Goal: Task Accomplishment & Management: Manage account settings

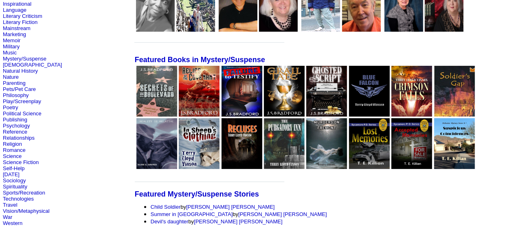
scroll to position [122, 0]
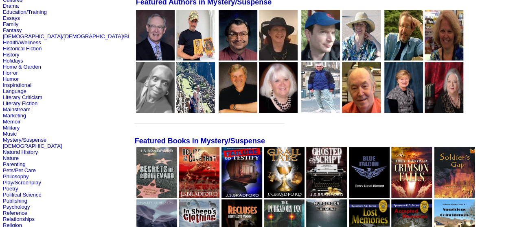
click at [136, 179] on img at bounding box center [156, 172] width 41 height 51
click at [20, 143] on link "Mystery/Suspense" at bounding box center [25, 140] width 44 height 6
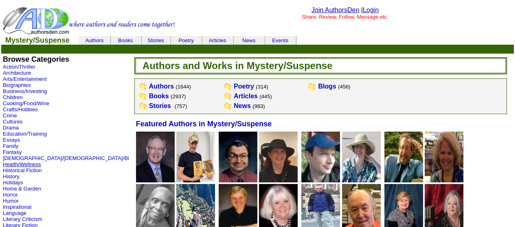
scroll to position [81, 0]
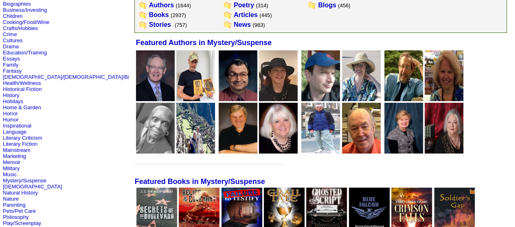
click at [24, 147] on link "Literary Fiction" at bounding box center [20, 144] width 35 height 6
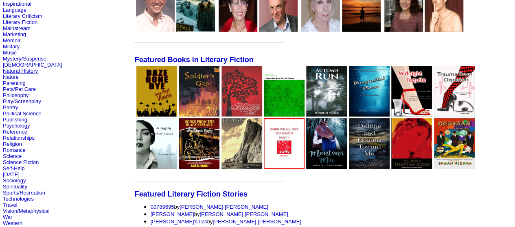
scroll to position [163, 0]
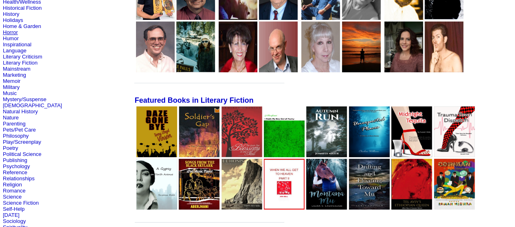
click at [14, 35] on link "Horror" at bounding box center [10, 32] width 15 height 6
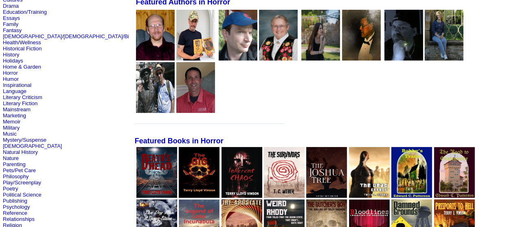
scroll to position [244, 0]
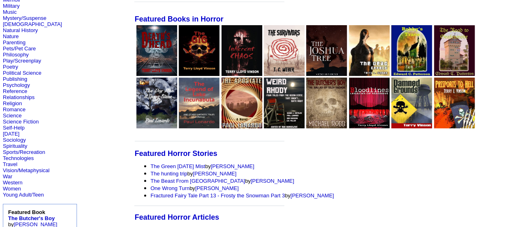
click at [166, 227] on link "For What It's Worth: The Best Horror Films of All Time" at bounding box center [214, 230] width 126 height 6
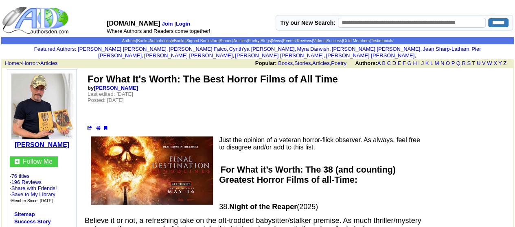
click at [50, 142] on b "[PERSON_NAME]" at bounding box center [42, 145] width 55 height 7
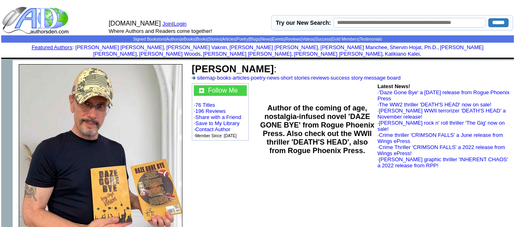
click at [185, 23] on link "Login" at bounding box center [179, 24] width 13 height 6
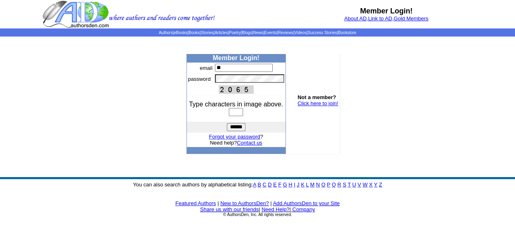
type input "**********"
click at [180, 102] on td at bounding box center [180, 102] width 11 height 103
click at [237, 116] on input "text" at bounding box center [236, 112] width 14 height 8
type input "****"
click at [234, 127] on input "******" at bounding box center [236, 127] width 19 height 8
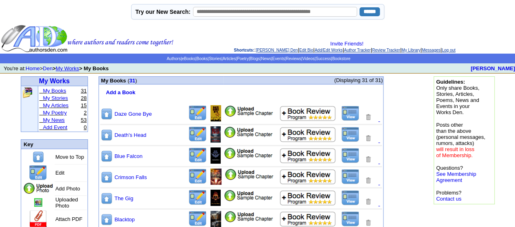
click at [60, 121] on link "My News" at bounding box center [54, 120] width 22 height 6
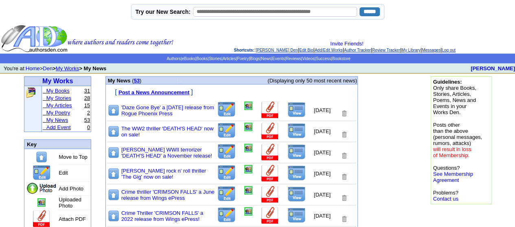
click at [65, 107] on link "My Articles" at bounding box center [59, 106] width 26 height 6
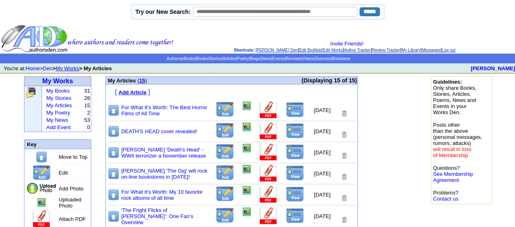
click at [216, 112] on img at bounding box center [224, 110] width 19 height 16
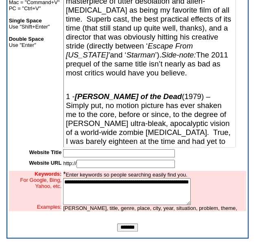
scroll to position [4025, 0]
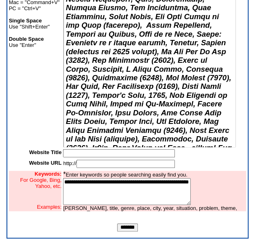
click at [153, 111] on p "Cabin in the Woods (barely missed the cut), Near Dark, The Boys from Brazil, Fr…" at bounding box center [149, 24] width 167 height 431
drag, startPoint x: 122, startPoint y: 110, endPoint x: 144, endPoint y: 132, distance: 31.1
click at [123, 112] on span "Cabin in the Woods (barely missed the cut), Near Dark, The Boys from Brazil, Fr…" at bounding box center [149, 24] width 166 height 431
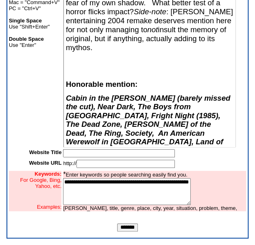
scroll to position [3781, 0]
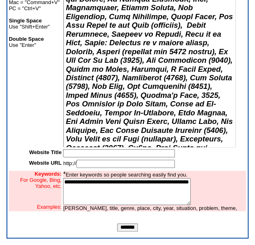
scroll to position [4065, 0]
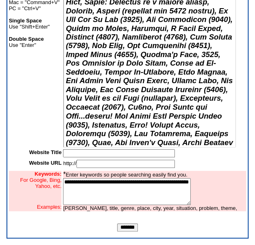
drag, startPoint x: 131, startPoint y: 227, endPoint x: 170, endPoint y: 194, distance: 51.4
click at [132, 226] on input "*******" at bounding box center [127, 227] width 21 height 8
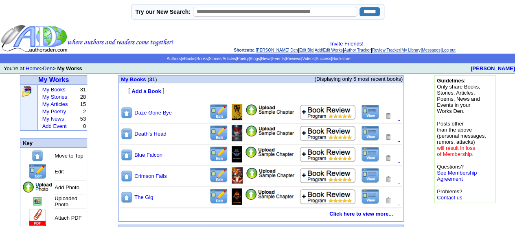
drag, startPoint x: 471, startPoint y: 49, endPoint x: 408, endPoint y: 60, distance: 64.4
click at [455, 48] on link "Log out" at bounding box center [448, 50] width 13 height 4
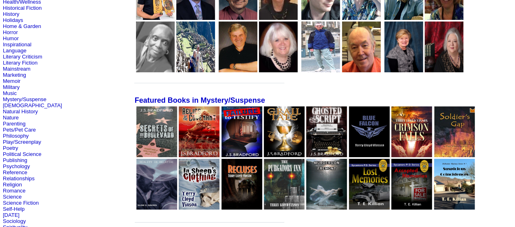
scroll to position [203, 0]
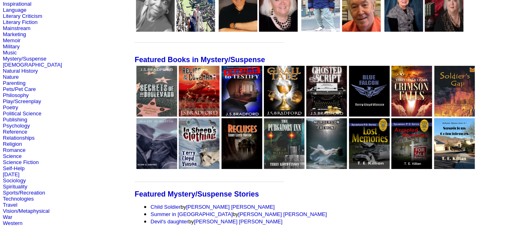
click at [306, 116] on img at bounding box center [326, 91] width 41 height 51
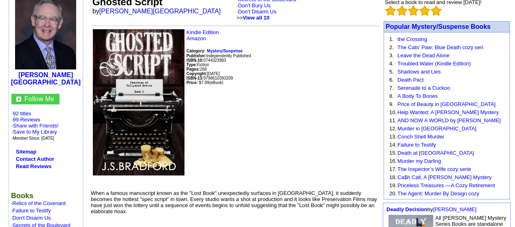
scroll to position [163, 0]
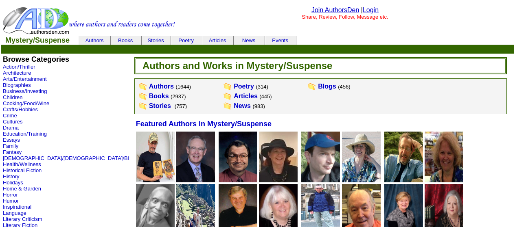
scroll to position [203, 0]
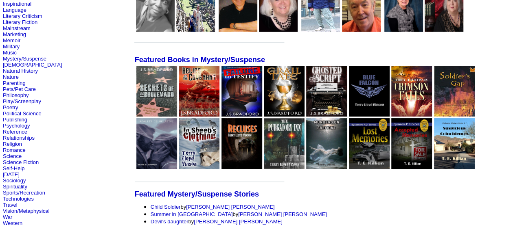
click at [136, 103] on img at bounding box center [156, 91] width 41 height 51
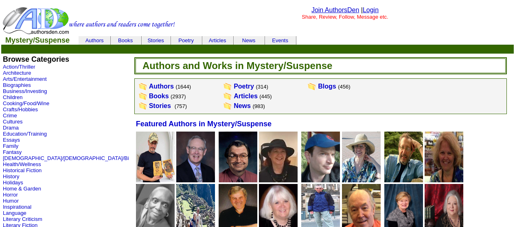
scroll to position [203, 0]
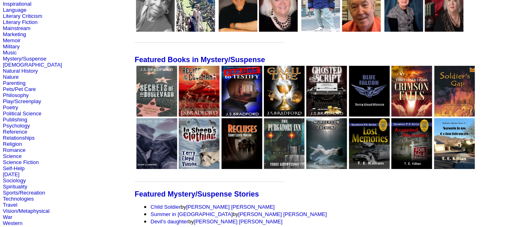
click at [221, 95] on img at bounding box center [241, 91] width 41 height 51
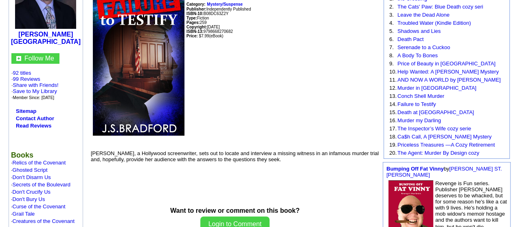
scroll to position [41, 0]
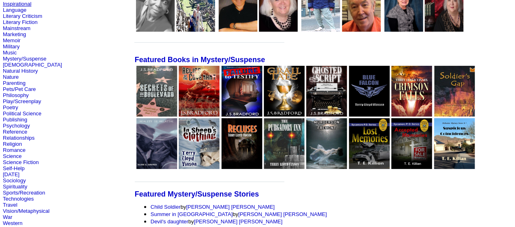
scroll to position [122, 0]
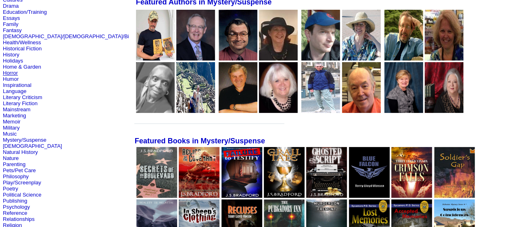
click at [13, 76] on link "Horror" at bounding box center [10, 73] width 15 height 6
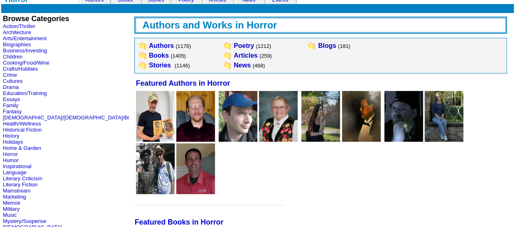
scroll to position [122, 0]
